Goal: Find specific page/section: Find specific page/section

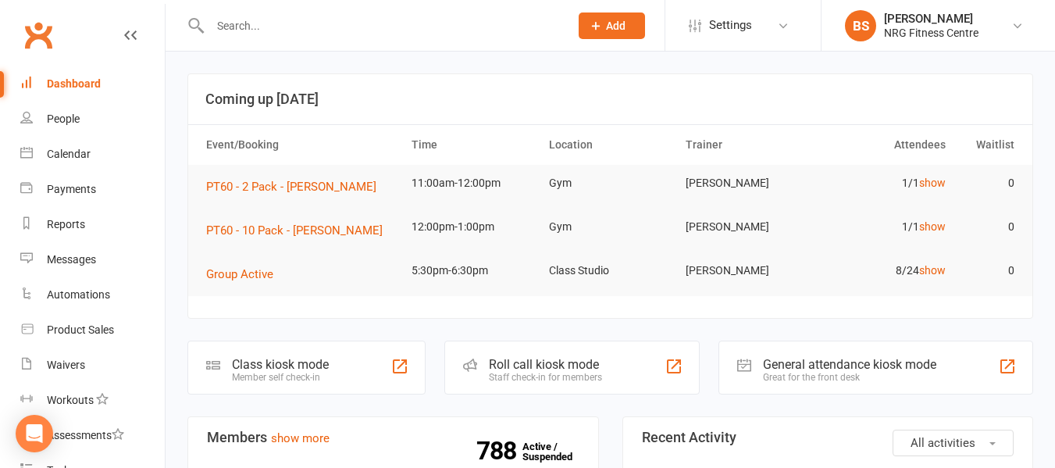
click at [295, 23] on input "text" at bounding box center [381, 26] width 353 height 22
paste input "380003E900214BC7"
type input "380003E900214BC7"
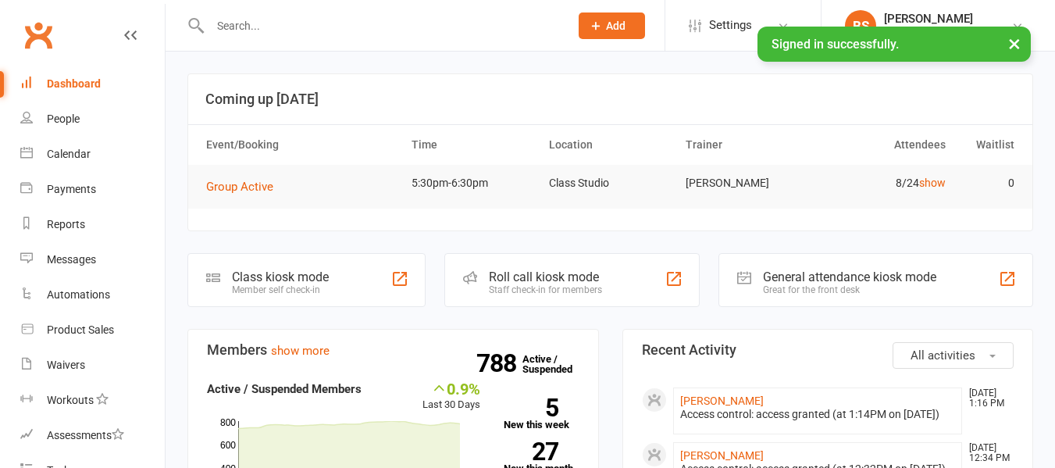
click at [264, 28] on input "text" at bounding box center [381, 26] width 353 height 22
paste input "380003E900214BC7"
type input "380003E900214BC7"
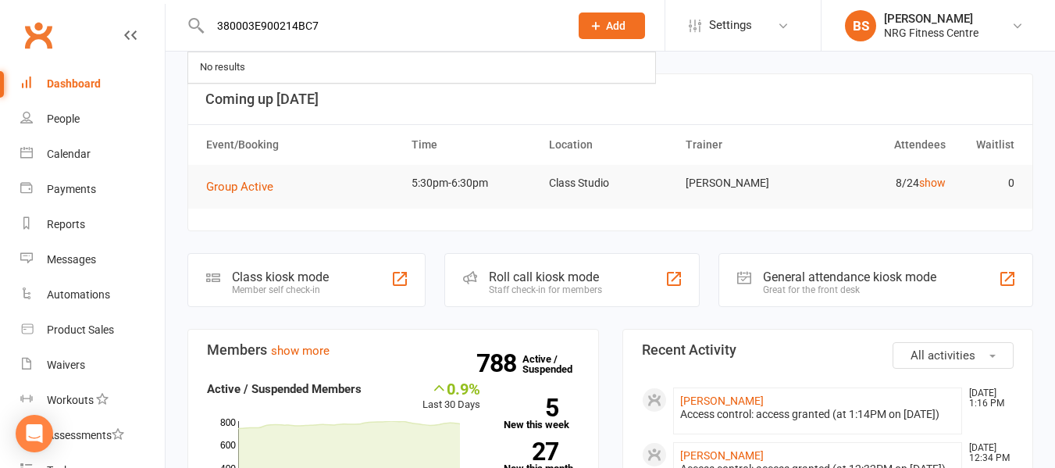
drag, startPoint x: 323, startPoint y: 27, endPoint x: 1, endPoint y: 36, distance: 322.7
click at [1, 4] on header "380003E900214BC7 No results Prospect Member Non-attending contact Class / event…" at bounding box center [527, 4] width 1055 height 0
